Goal: Use online tool/utility: Utilize a website feature to perform a specific function

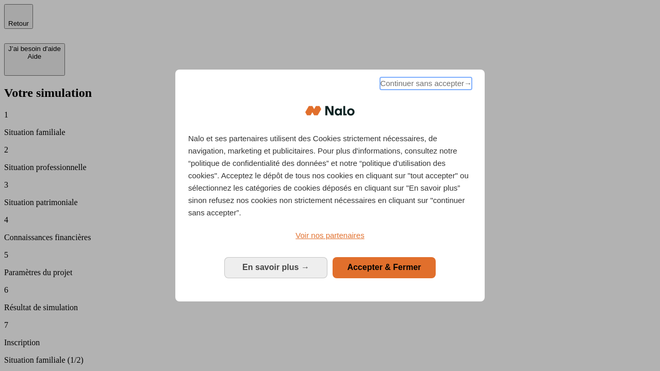
click at [425, 85] on span "Continuer sans accepter →" at bounding box center [426, 83] width 92 height 12
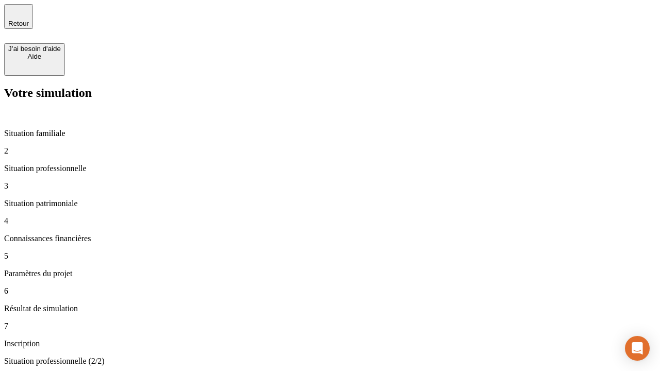
type input "30 000"
type input "0"
type input "1 000"
